Goal: Task Accomplishment & Management: Manage account settings

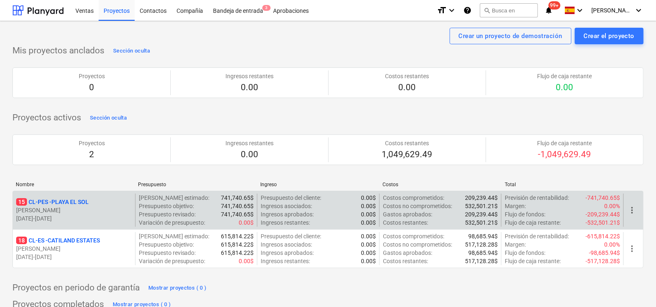
click at [72, 200] on p "15 CL-PES - [GEOGRAPHIC_DATA]" at bounding box center [52, 202] width 72 height 8
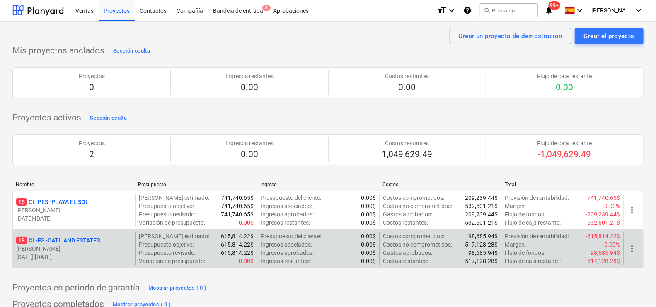
click at [78, 236] on p "18 CL-ES - CATILAND ESTATES" at bounding box center [58, 240] width 84 height 8
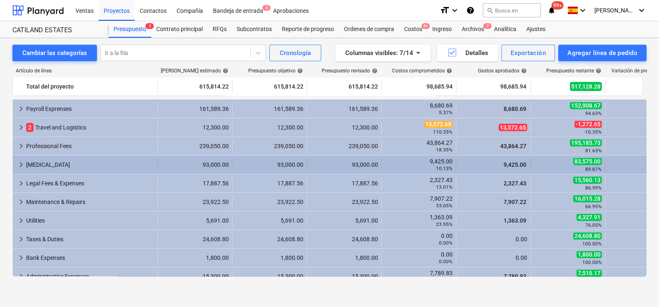
click at [17, 159] on div "keyboard_arrow_right" at bounding box center [21, 164] width 10 height 13
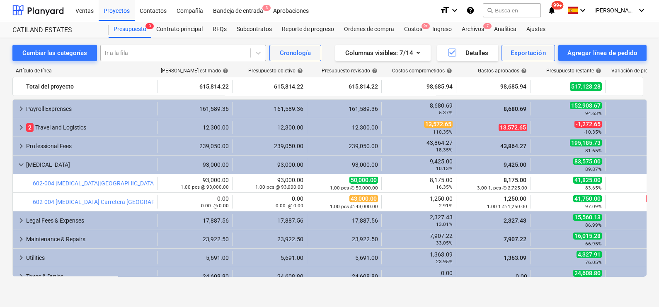
click at [173, 53] on div at bounding box center [175, 53] width 141 height 8
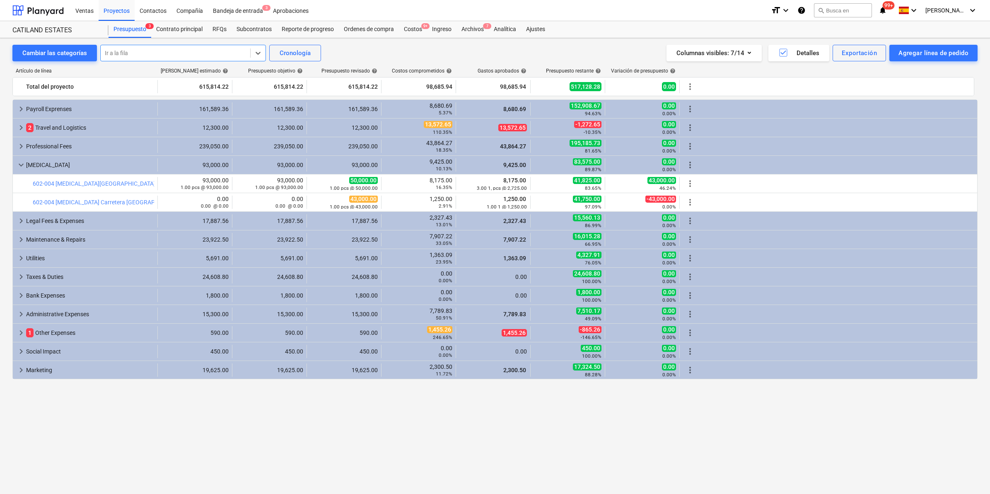
click at [522, 307] on div "keyboard_arrow_right Payroll Exprenses 161,589.36 161,589.36 161,589.36 8,680.6…" at bounding box center [494, 280] width 965 height 363
click at [256, 5] on div "Bandeja de entrada 3" at bounding box center [238, 10] width 60 height 21
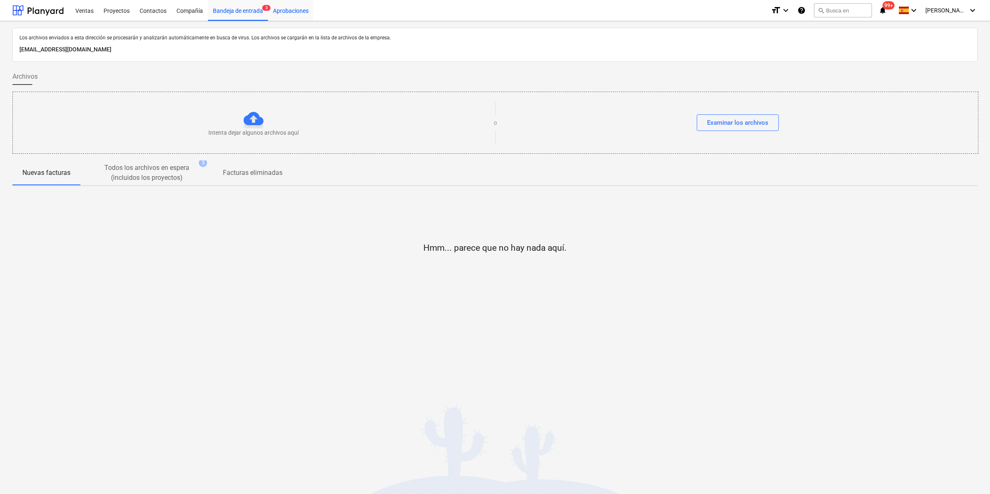
click at [295, 6] on div "Aprobaciones" at bounding box center [291, 10] width 46 height 21
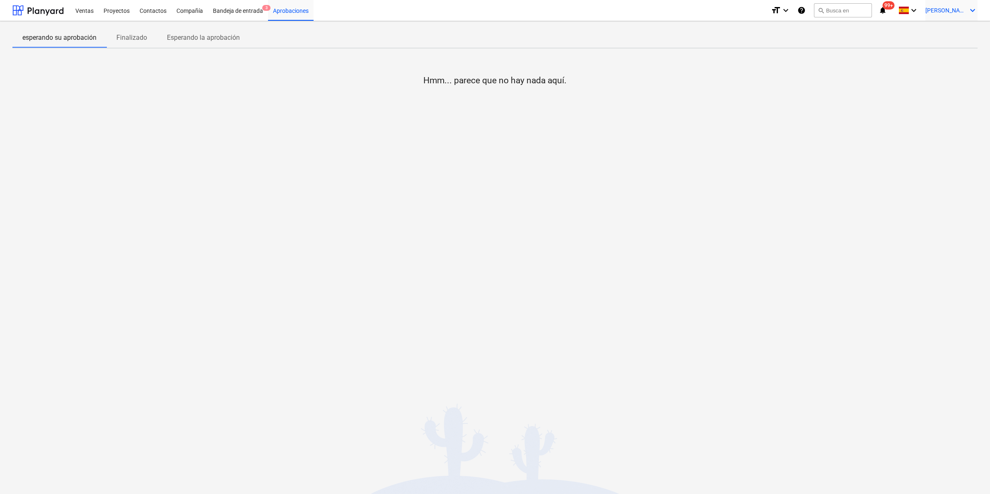
click at [658, 7] on icon "keyboard_arrow_down" at bounding box center [973, 10] width 10 height 10
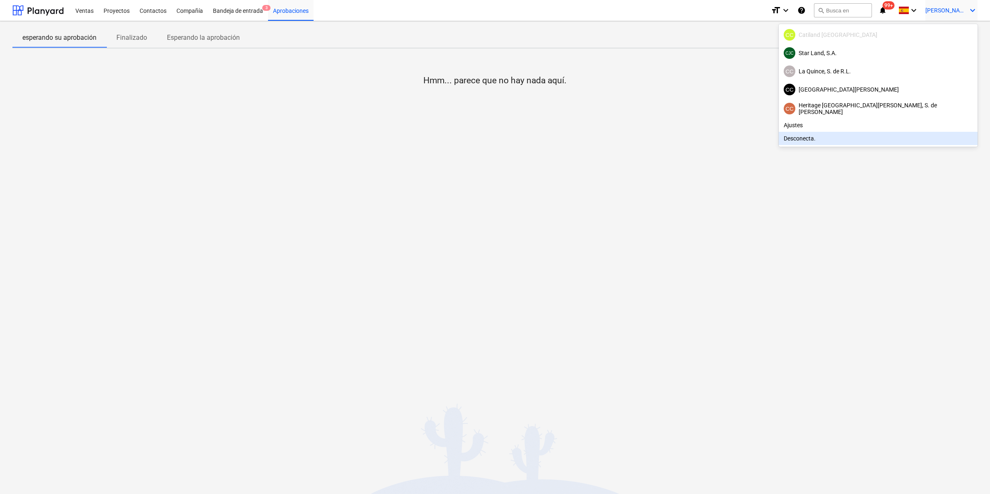
click at [658, 137] on div "Desconecta." at bounding box center [878, 138] width 199 height 13
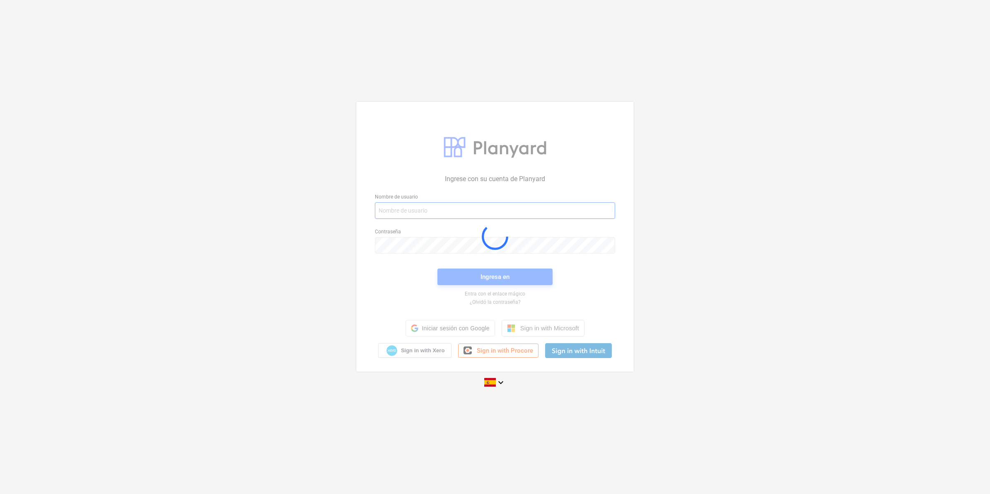
type input "[EMAIL_ADDRESS][DOMAIN_NAME]"
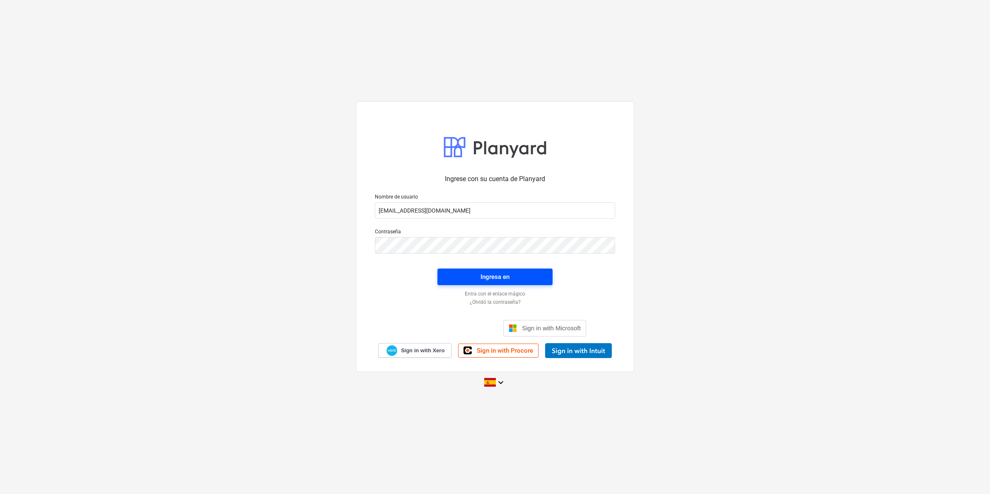
click at [485, 271] on div "Ingresa en" at bounding box center [494, 276] width 29 height 11
